Goal: Task Accomplishment & Management: Complete application form

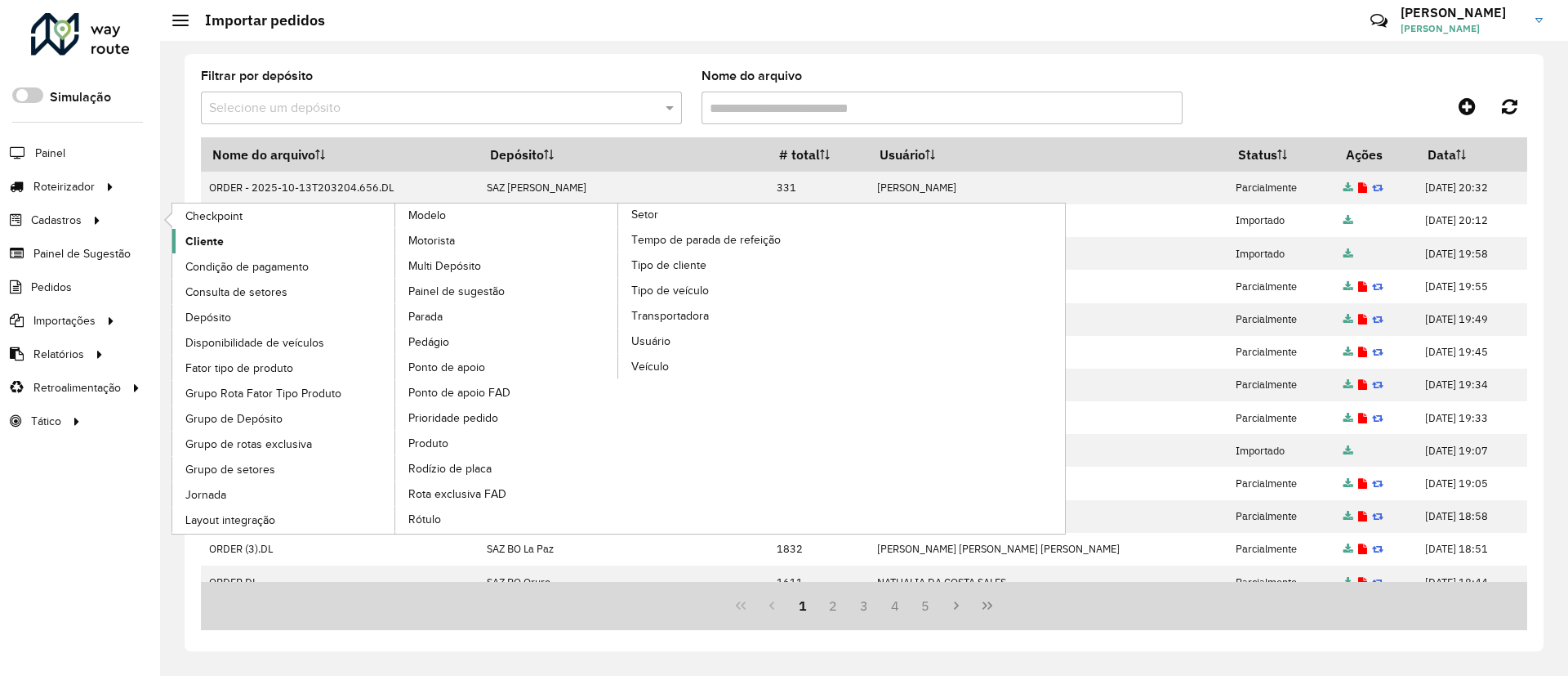
click at [237, 238] on link "Cliente" at bounding box center [284, 240] width 224 height 24
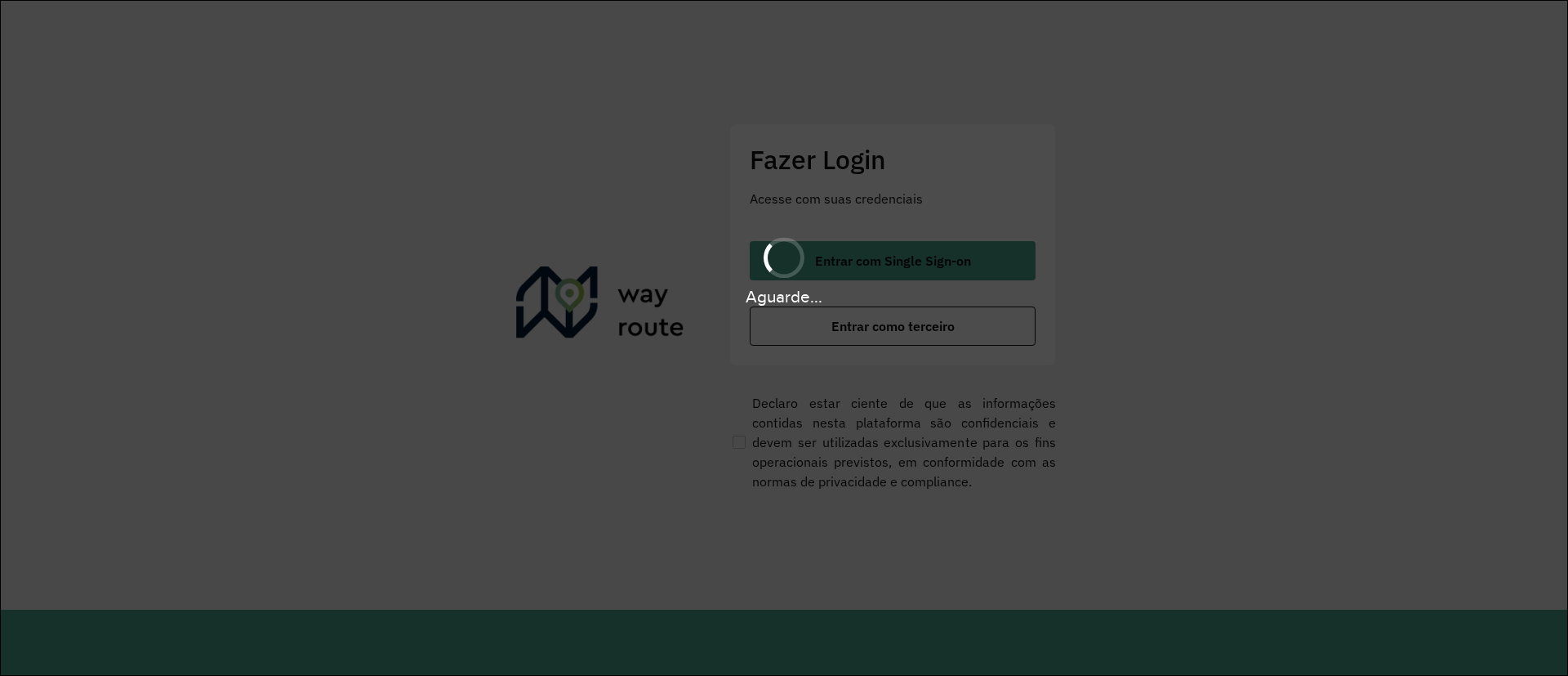
click at [807, 103] on div "Aguarde..." at bounding box center [784, 338] width 1568 height 676
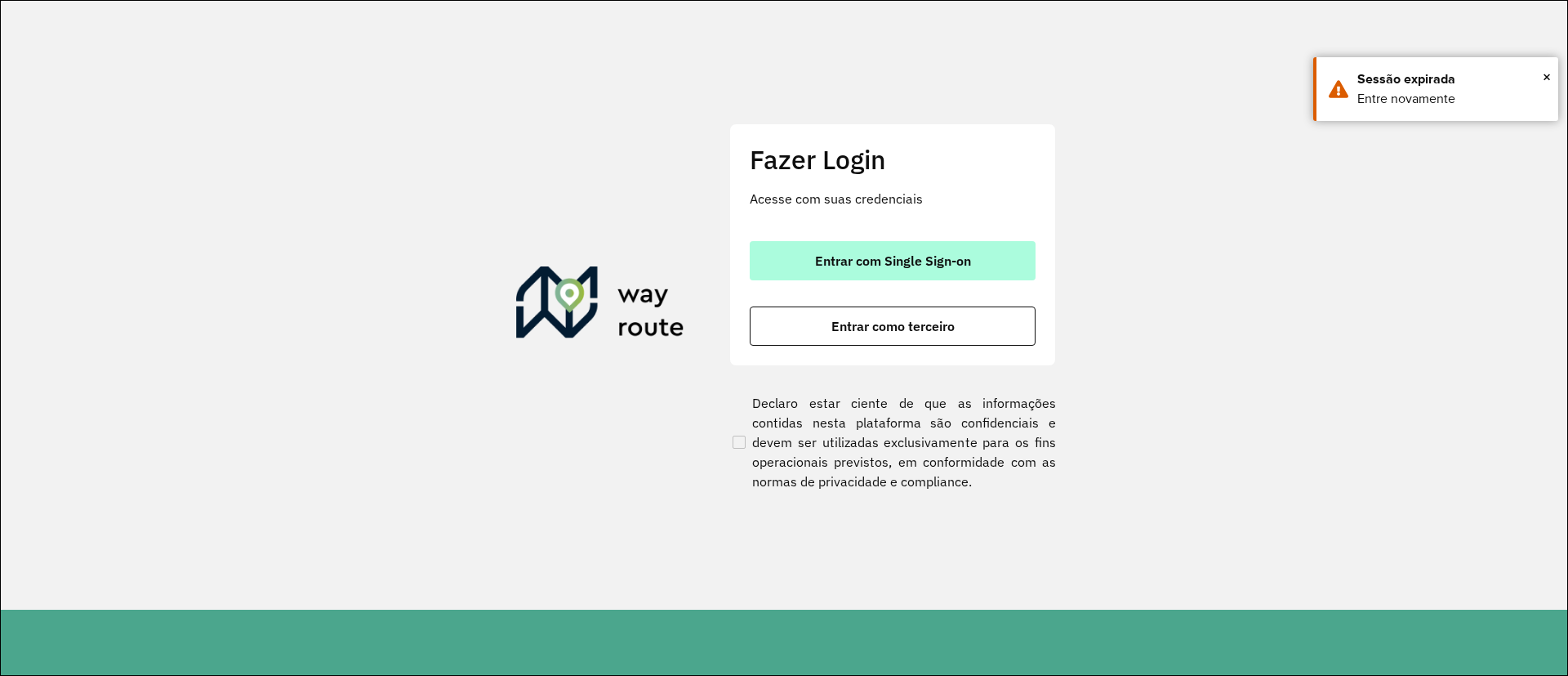
click at [826, 263] on span "Entrar com Single Sign-on" at bounding box center [892, 261] width 156 height 13
